Goal: Transaction & Acquisition: Purchase product/service

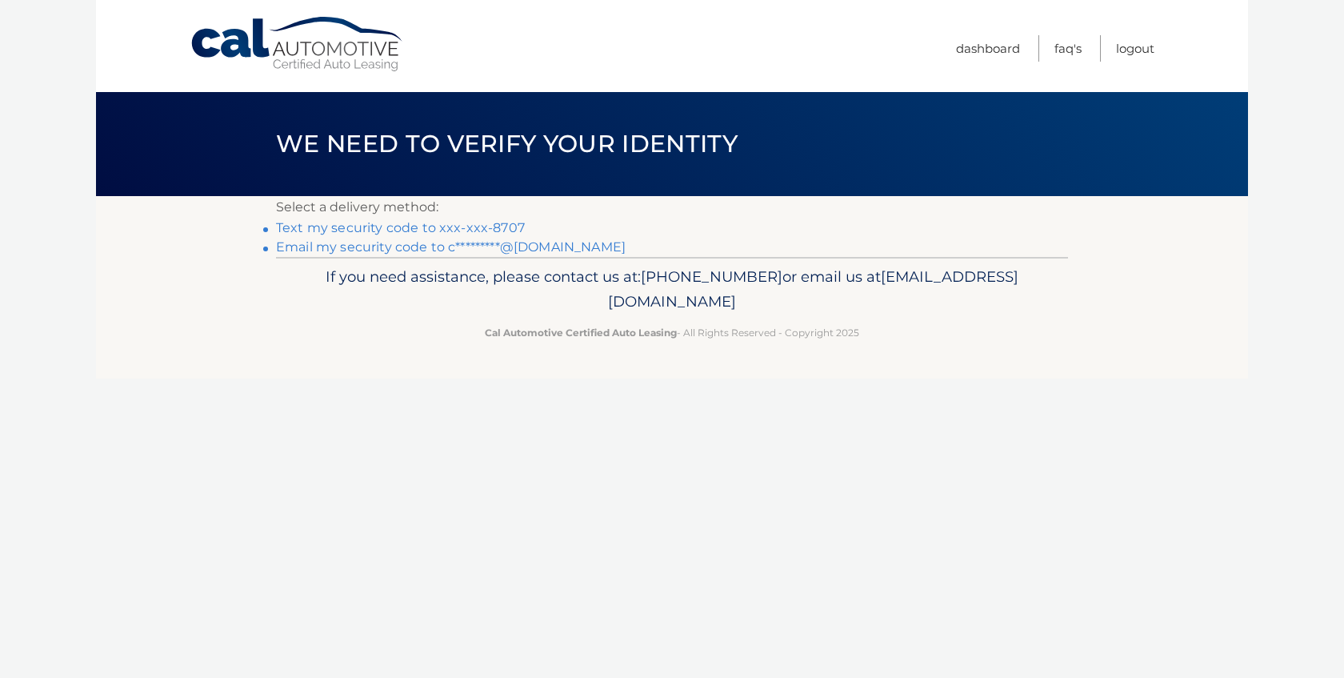
click at [453, 228] on link "Text my security code to xxx-xxx-8707" at bounding box center [400, 227] width 249 height 15
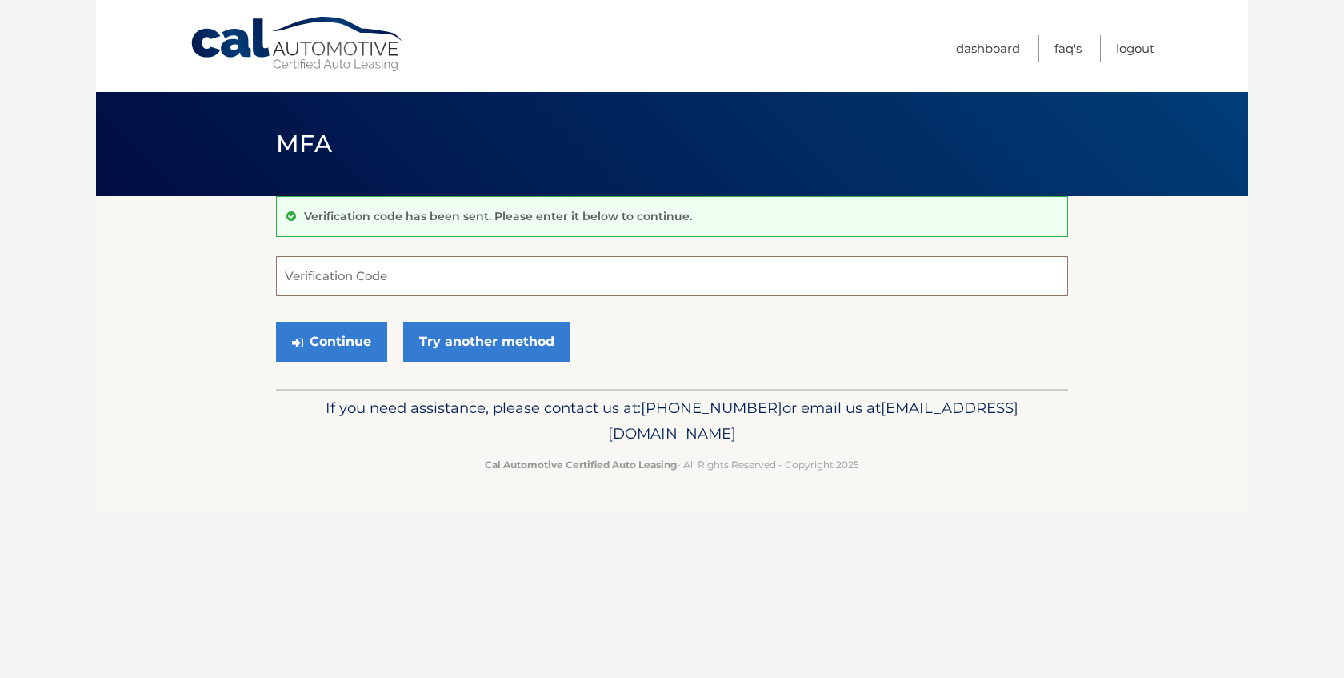
click at [483, 271] on input "Verification Code" at bounding box center [672, 276] width 792 height 40
type input "376067"
click at [343, 334] on button "Continue" at bounding box center [331, 342] width 111 height 40
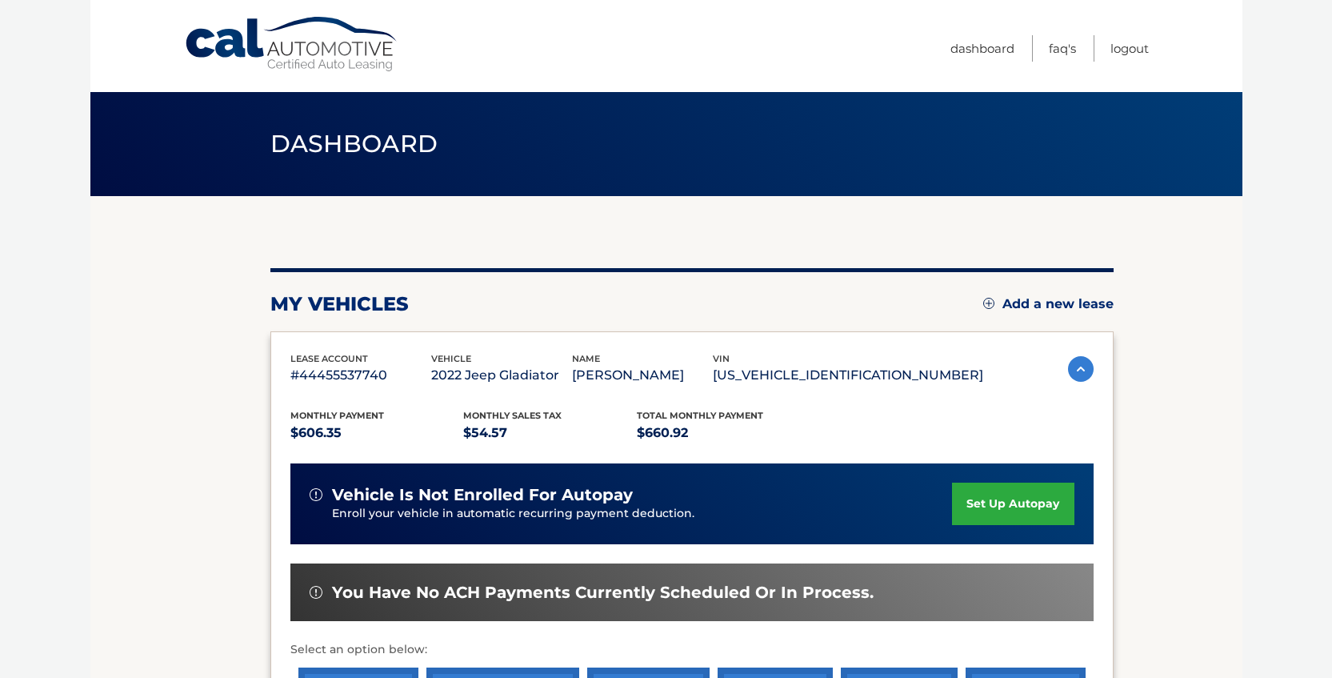
scroll to position [292, 0]
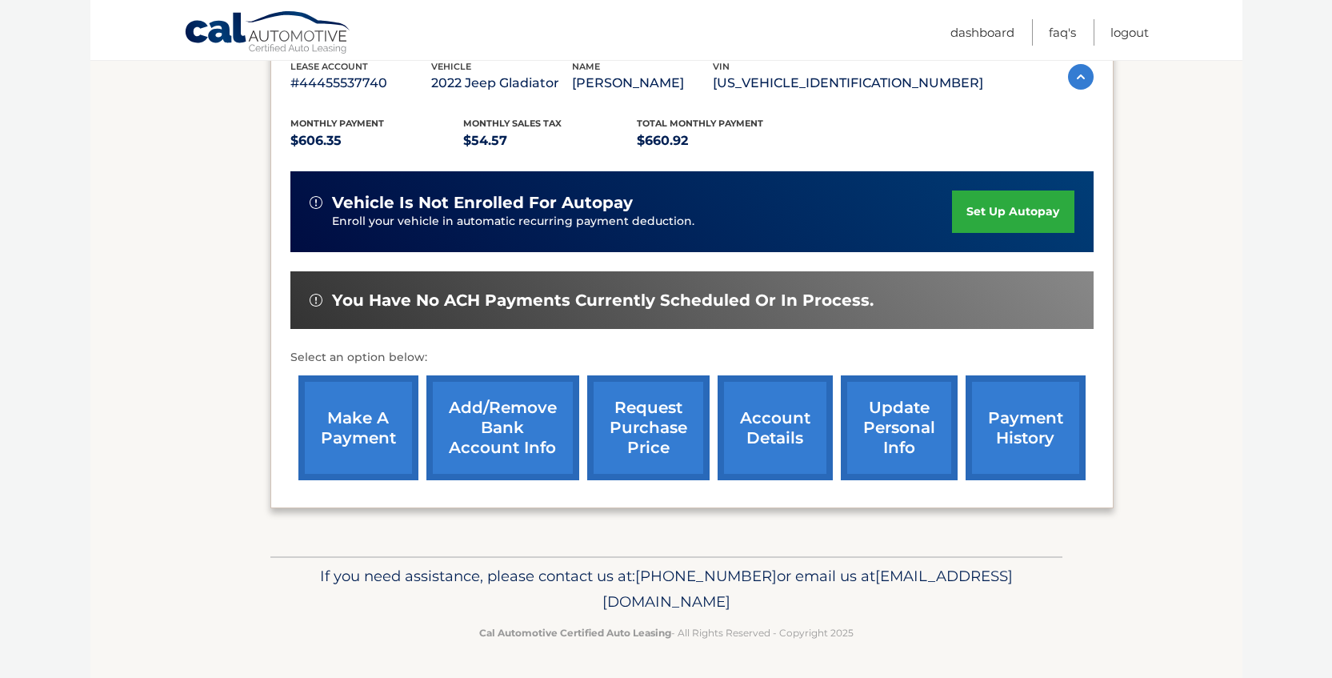
click at [362, 434] on link "make a payment" at bounding box center [358, 427] width 120 height 105
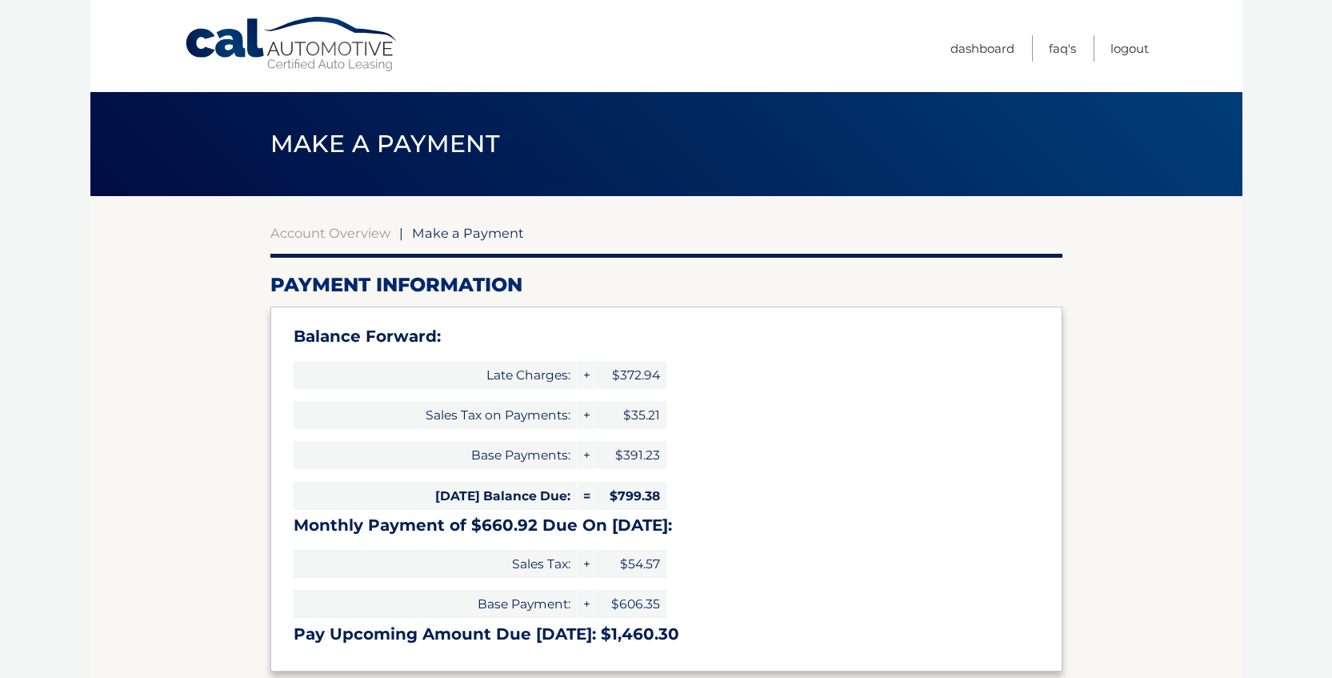
select select "MWM2ZTc1NWUtYzMyNS00ZWNlLWEyMGMtMWRjOTcxNjU1MTE0"
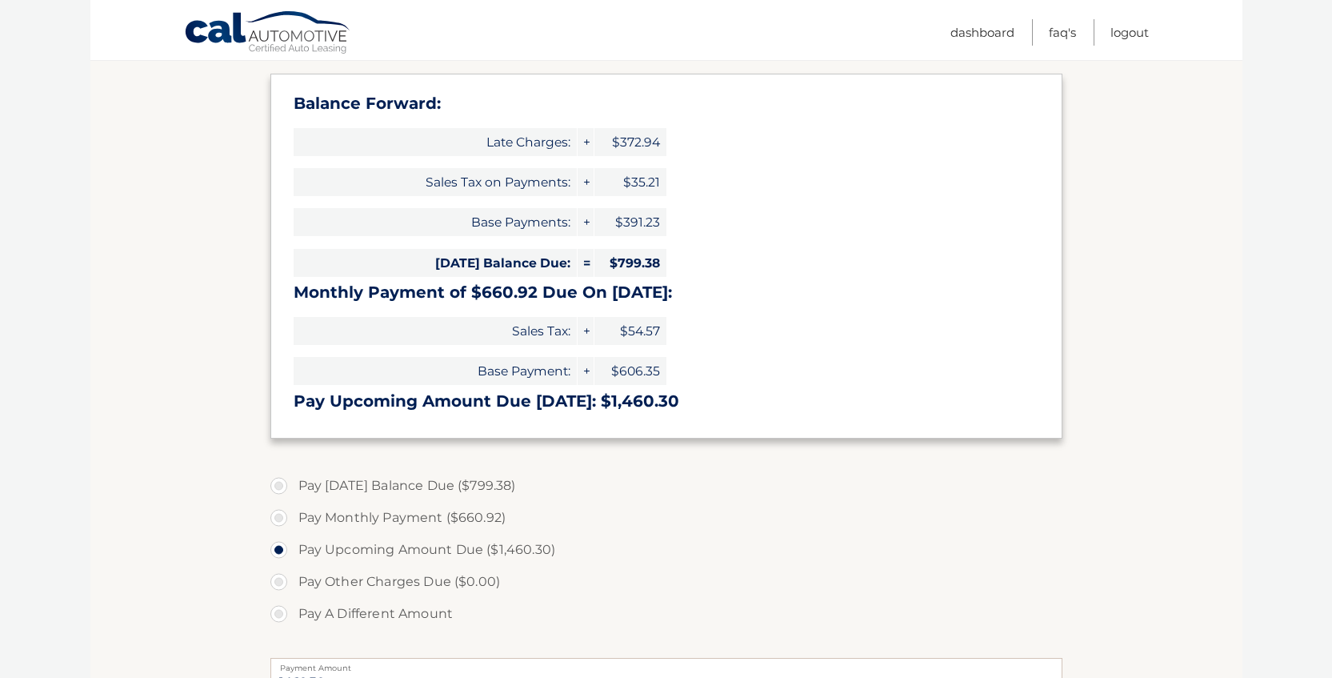
scroll to position [240, 0]
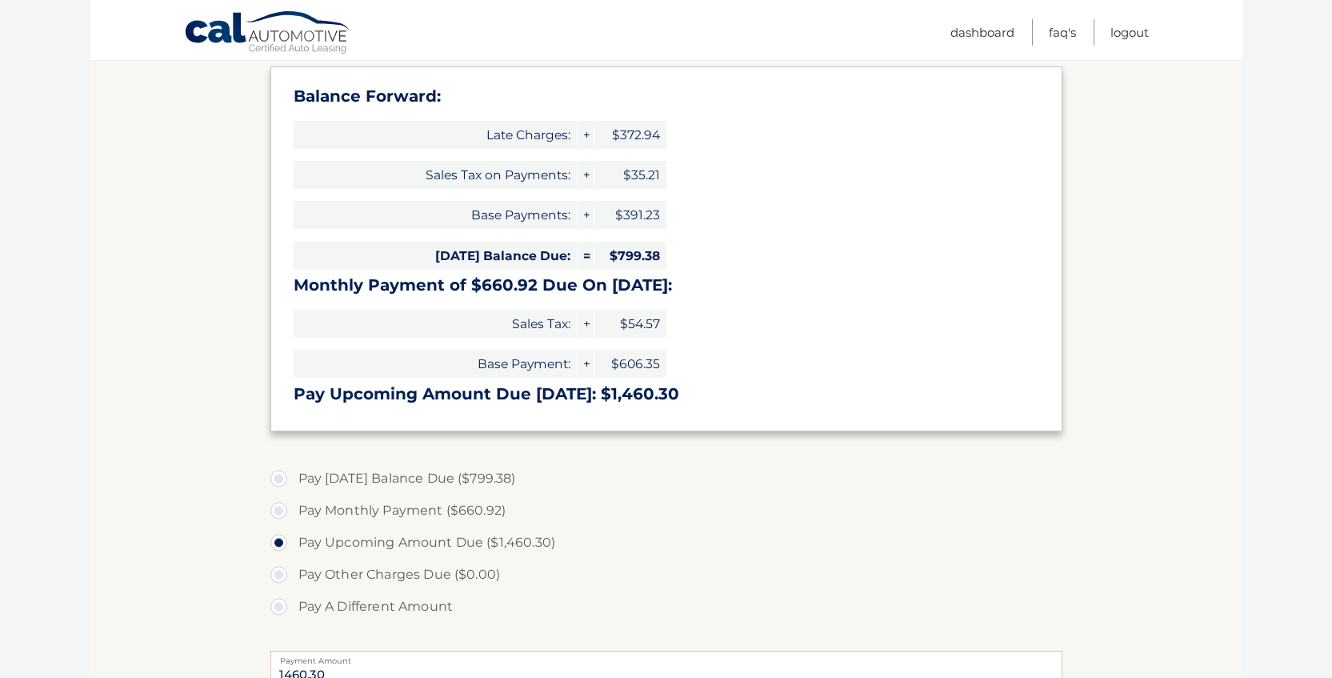
click at [274, 606] on label "Pay A Different Amount" at bounding box center [666, 606] width 792 height 32
click at [277, 606] on input "Pay A Different Amount" at bounding box center [285, 603] width 16 height 26
radio input "true"
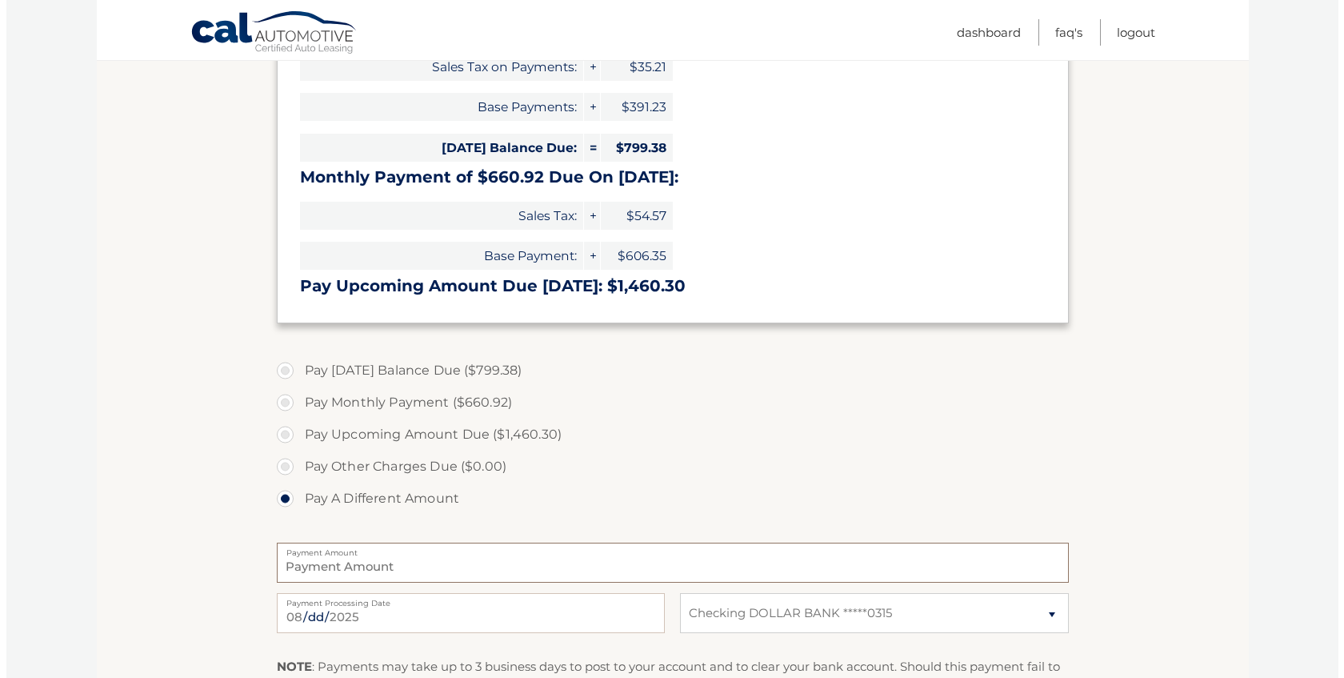
scroll to position [493, 0]
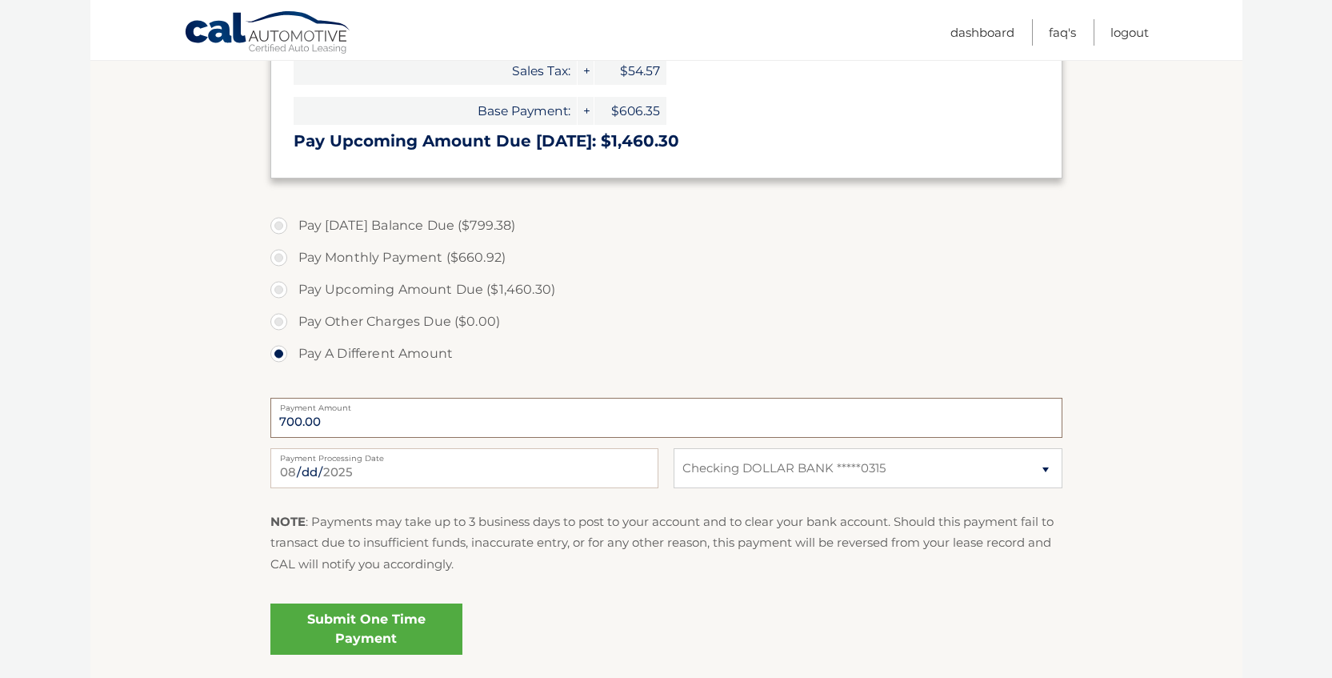
type input "700.00"
click at [400, 623] on link "Submit One Time Payment" at bounding box center [366, 628] width 192 height 51
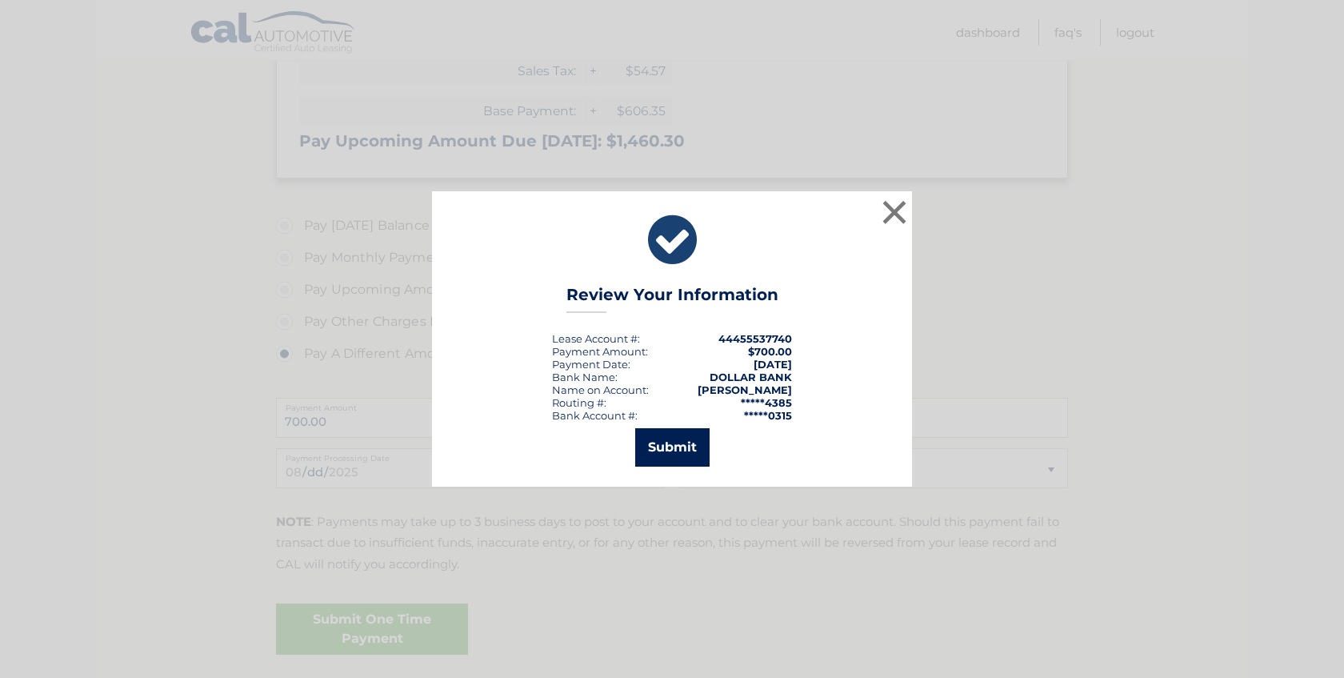
click at [662, 446] on button "Submit" at bounding box center [672, 447] width 74 height 38
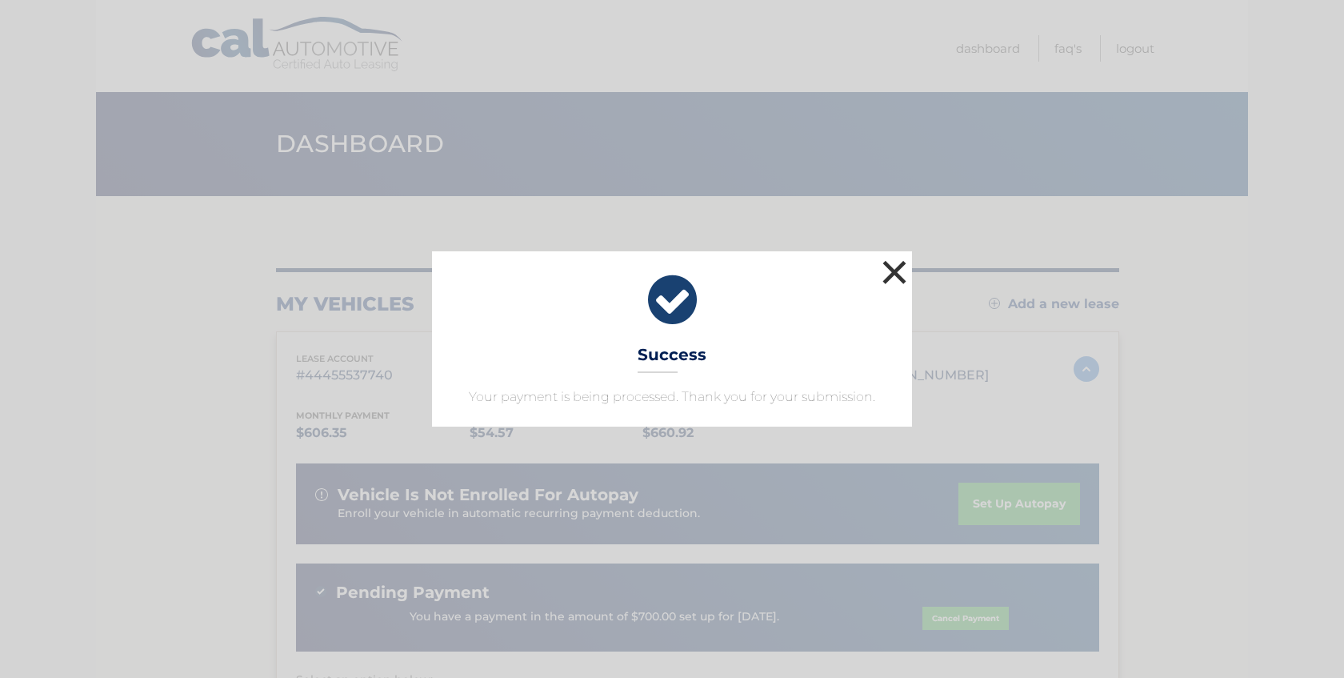
click at [902, 270] on button "×" at bounding box center [894, 272] width 32 height 32
